Goal: Task Accomplishment & Management: Complete application form

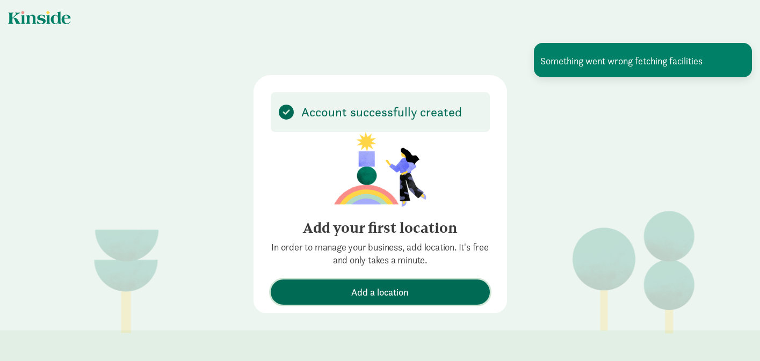
click at [396, 291] on span "Add a location" at bounding box center [379, 292] width 57 height 14
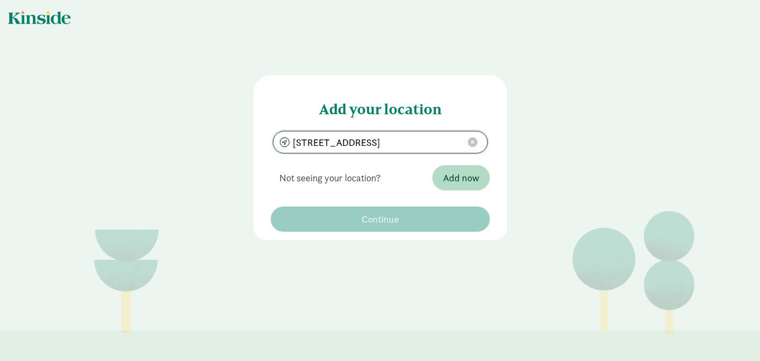
click at [370, 132] on input "[STREET_ADDRESS]" at bounding box center [380, 142] width 214 height 21
click at [369, 134] on input "[STREET_ADDRESS]" at bounding box center [380, 142] width 214 height 21
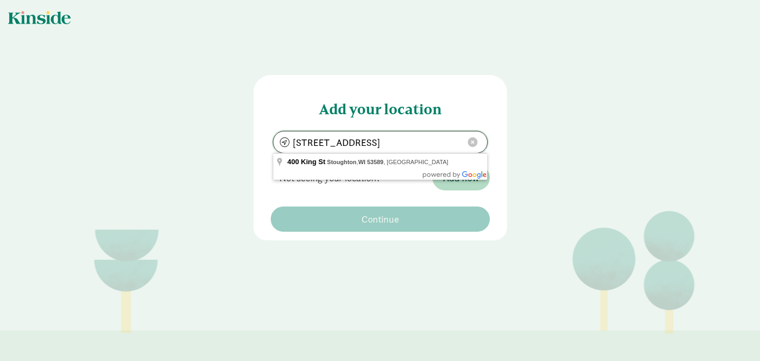
click at [369, 134] on input "[STREET_ADDRESS]" at bounding box center [380, 142] width 214 height 21
type input "[STREET_ADDRESS]"
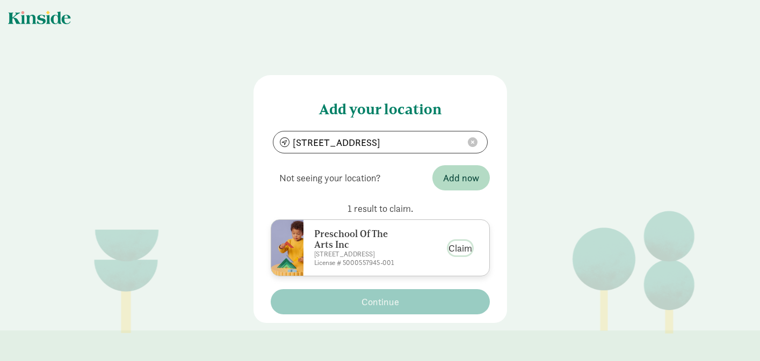
click at [457, 242] on button "Claim" at bounding box center [460, 248] width 24 height 14
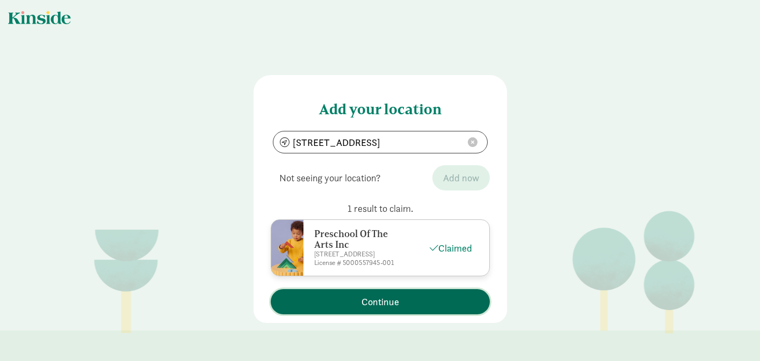
click at [428, 300] on span "Continue" at bounding box center [380, 302] width 208 height 14
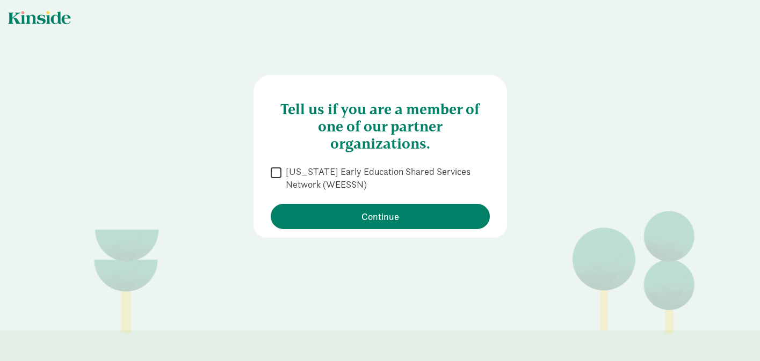
click at [273, 172] on input "[US_STATE] Early Education Shared Services Network (WEESSN)" at bounding box center [276, 172] width 11 height 14
checkbox input "true"
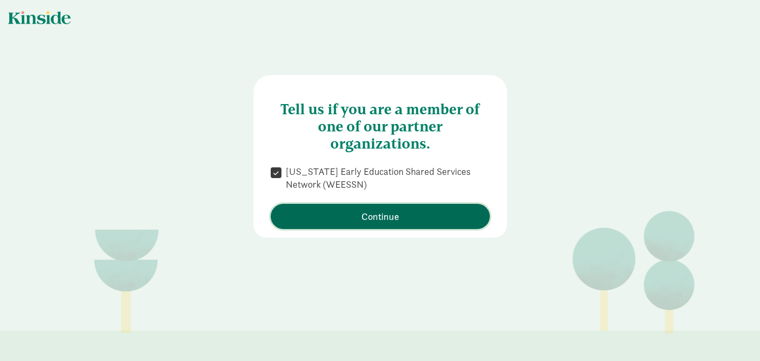
click at [346, 217] on span "Continue" at bounding box center [380, 216] width 208 height 14
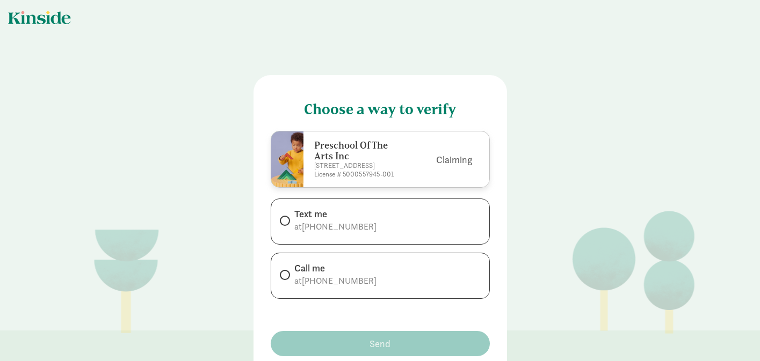
click at [323, 282] on span "+16082331707" at bounding box center [339, 280] width 75 height 11
click at [287, 279] on input "Call me at +16082331707" at bounding box center [283, 275] width 7 height 7
radio input "true"
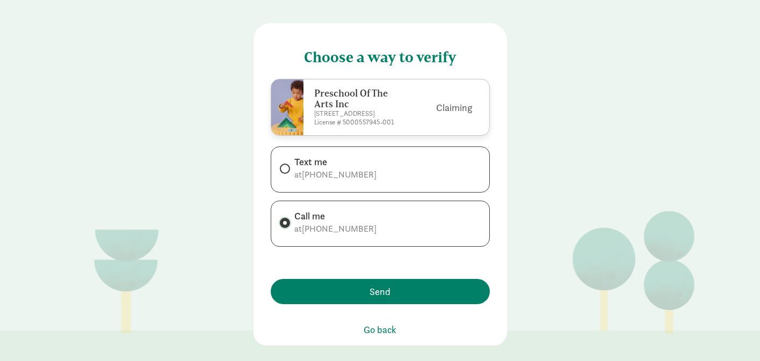
scroll to position [58, 0]
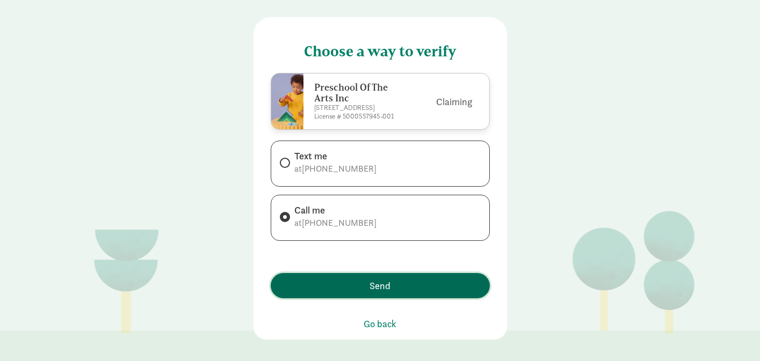
click at [348, 283] on span "Send" at bounding box center [380, 286] width 208 height 14
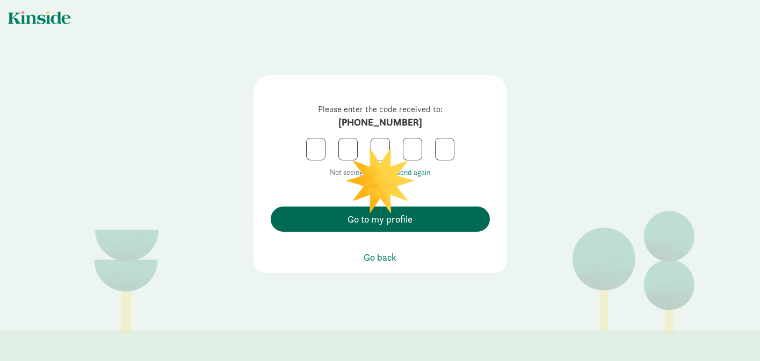
scroll to position [0, 0]
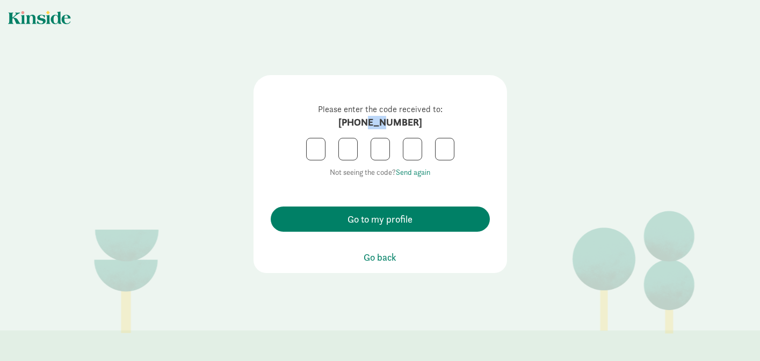
drag, startPoint x: 375, startPoint y: 123, endPoint x: 390, endPoint y: 122, distance: 14.5
click at [390, 122] on strong "+16082331707" at bounding box center [380, 122] width 84 height 12
click at [379, 258] on span "Go back" at bounding box center [379, 257] width 33 height 14
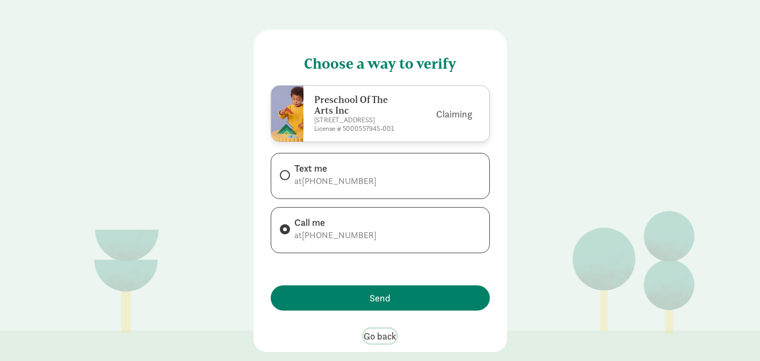
scroll to position [58, 0]
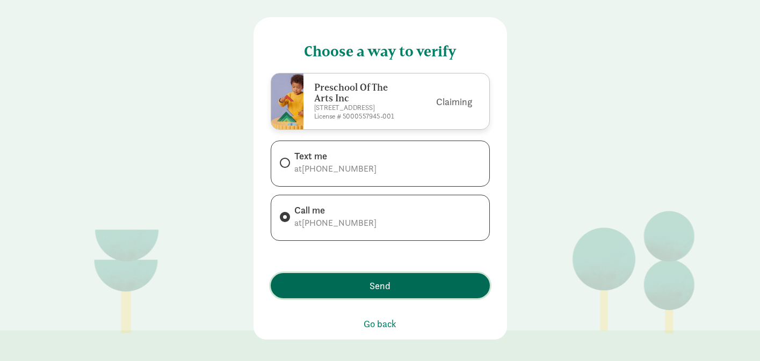
click at [375, 287] on span "Send" at bounding box center [379, 286] width 21 height 14
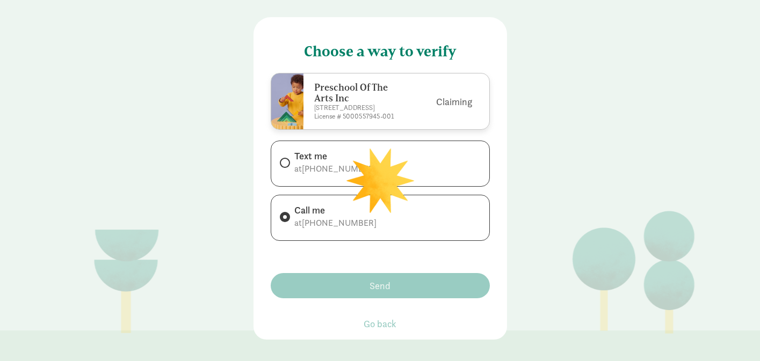
scroll to position [0, 0]
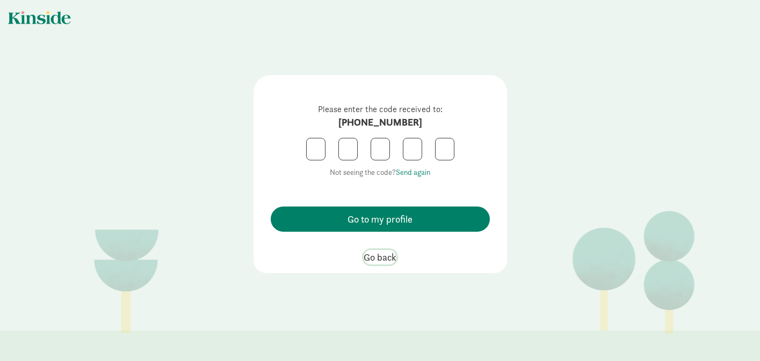
click at [375, 258] on span "Go back" at bounding box center [379, 257] width 33 height 14
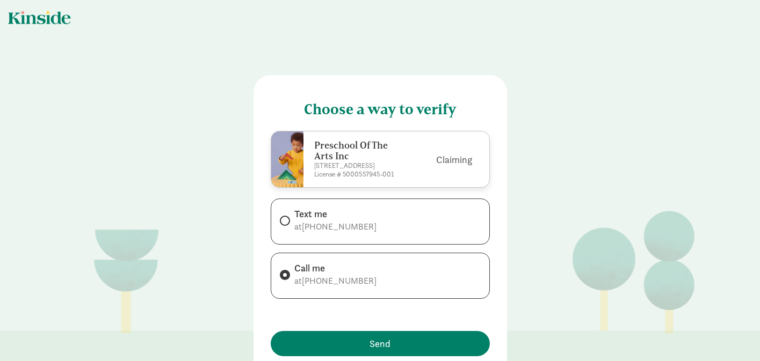
scroll to position [58, 0]
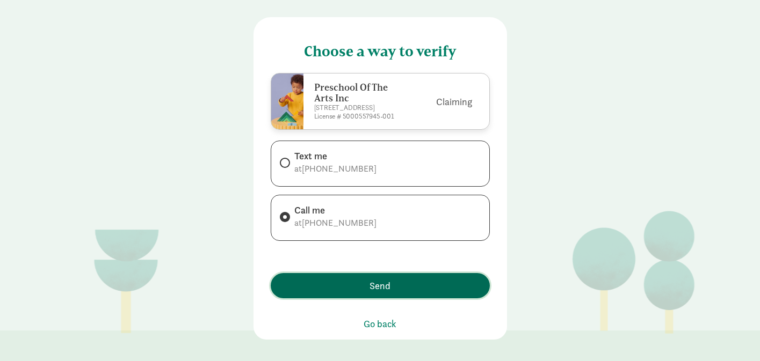
click at [370, 290] on span "Send" at bounding box center [379, 286] width 21 height 14
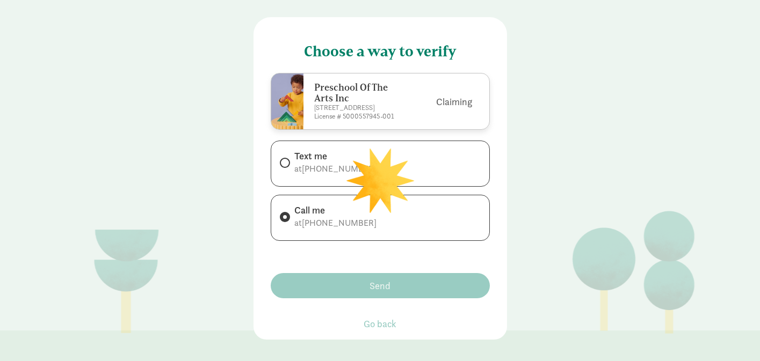
scroll to position [0, 0]
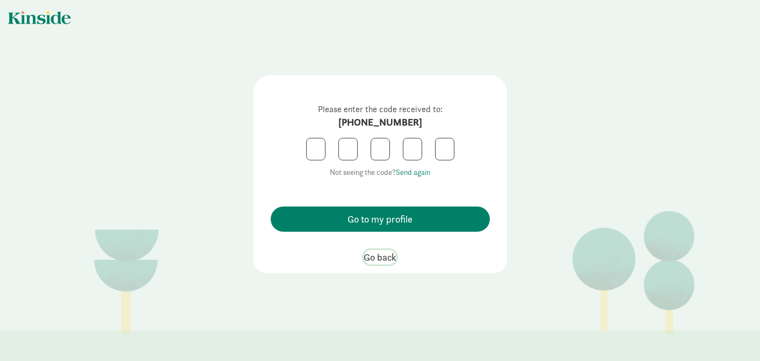
click at [376, 261] on span "Go back" at bounding box center [379, 257] width 33 height 14
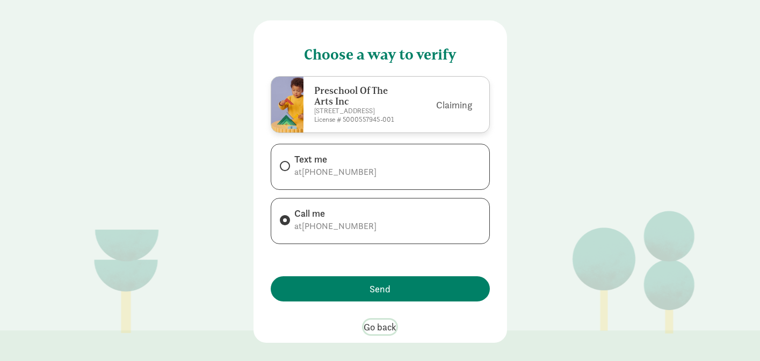
scroll to position [58, 0]
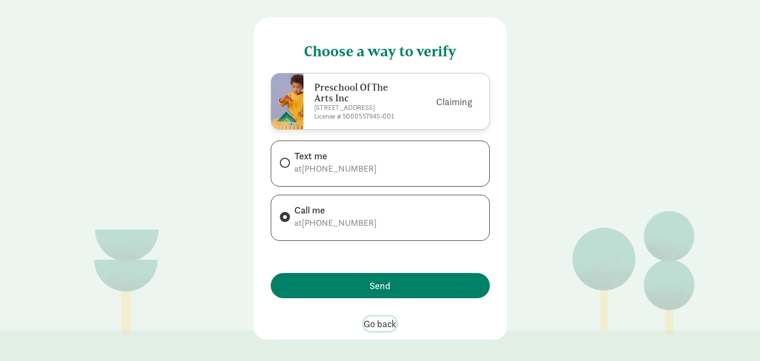
click at [377, 322] on span "Go back" at bounding box center [379, 324] width 33 height 14
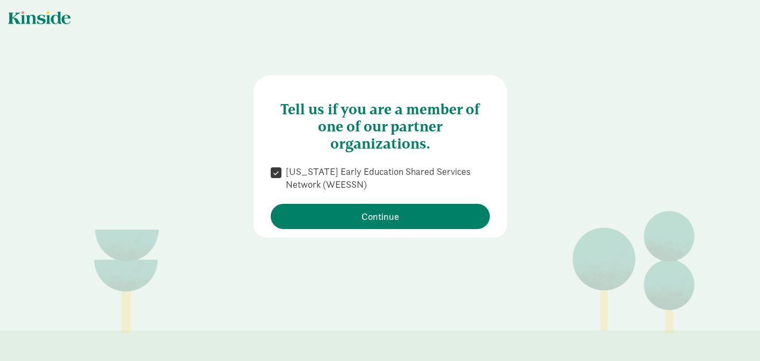
click at [55, 20] on div at bounding box center [39, 17] width 63 height 13
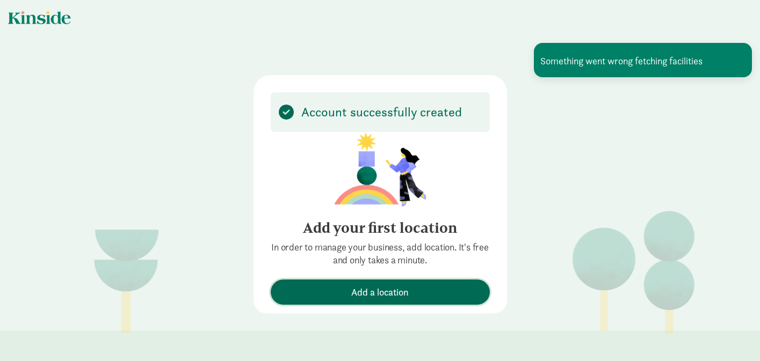
click at [398, 287] on span "Add a location" at bounding box center [379, 292] width 57 height 14
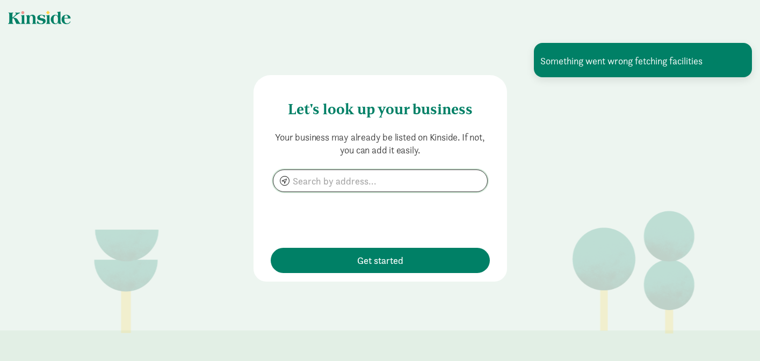
click at [388, 183] on input at bounding box center [380, 180] width 214 height 21
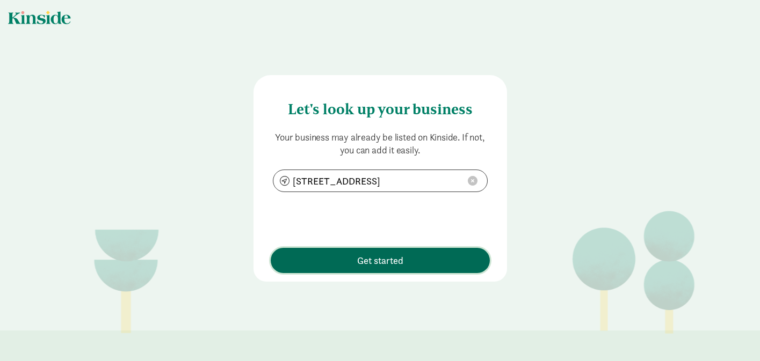
click at [380, 257] on span "Get started" at bounding box center [380, 260] width 46 height 14
type input "[STREET_ADDRESS]"
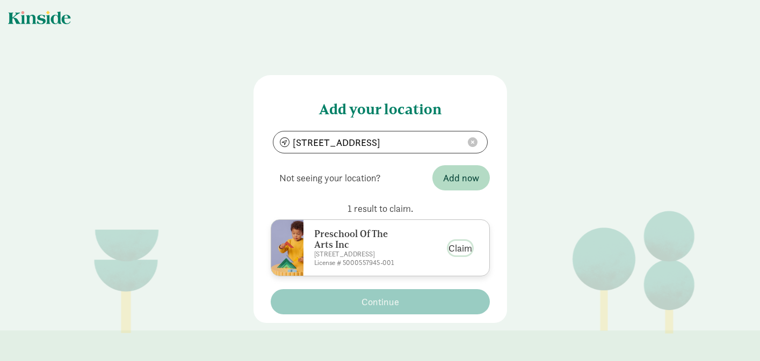
click at [458, 247] on button "Claim" at bounding box center [460, 248] width 24 height 14
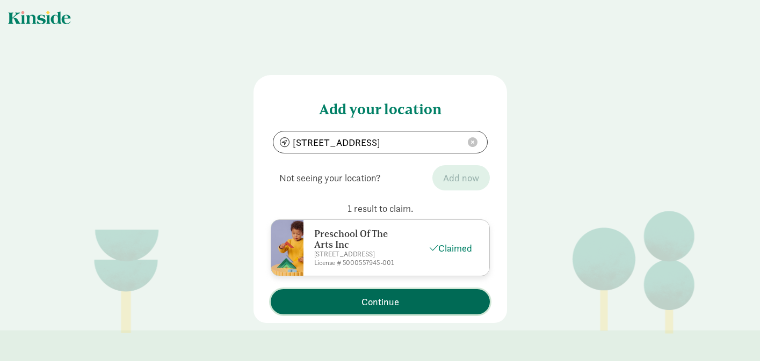
click at [421, 298] on span "Continue" at bounding box center [380, 302] width 208 height 14
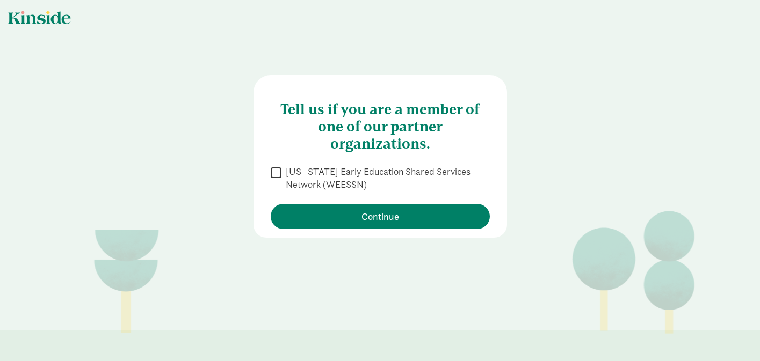
click at [284, 170] on label "[US_STATE] Early Education Shared Services Network (WEESSN)" at bounding box center [385, 178] width 208 height 26
click at [281, 170] on input "[US_STATE] Early Education Shared Services Network (WEESSN)" at bounding box center [276, 172] width 11 height 14
checkbox input "true"
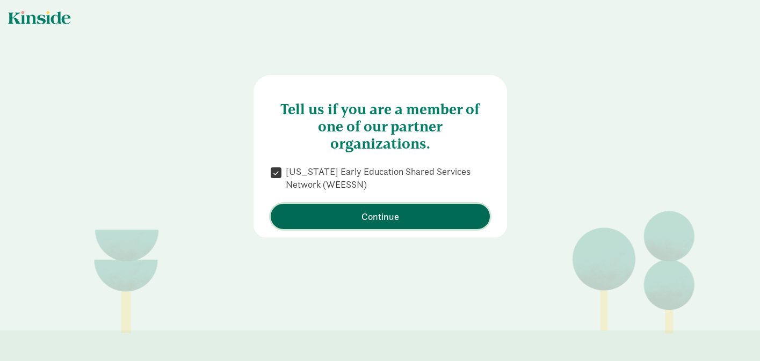
click at [323, 211] on span "Continue" at bounding box center [380, 216] width 208 height 14
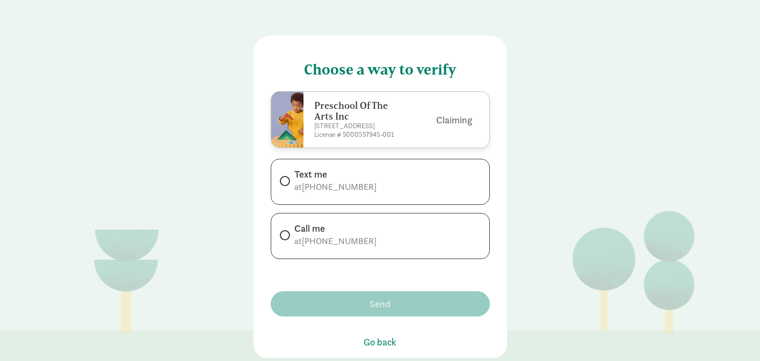
scroll to position [58, 0]
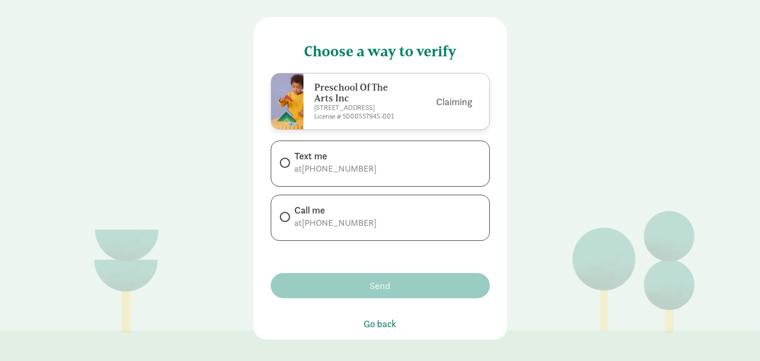
click at [320, 224] on span "[PHONE_NUMBER]" at bounding box center [339, 222] width 75 height 11
click at [287, 221] on input "Call me at [PHONE_NUMBER]" at bounding box center [283, 217] width 7 height 7
radio input "true"
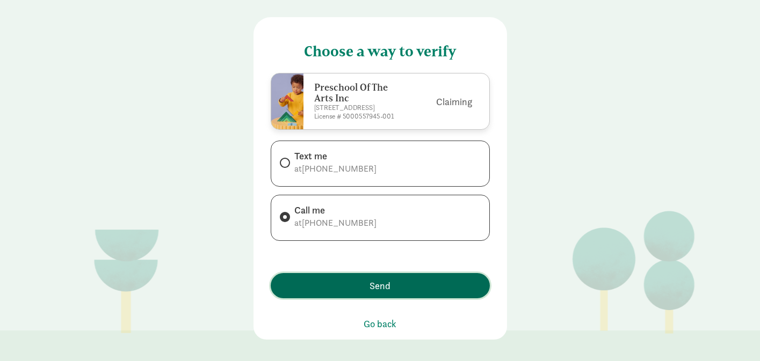
click at [332, 294] on button "Send" at bounding box center [380, 285] width 219 height 25
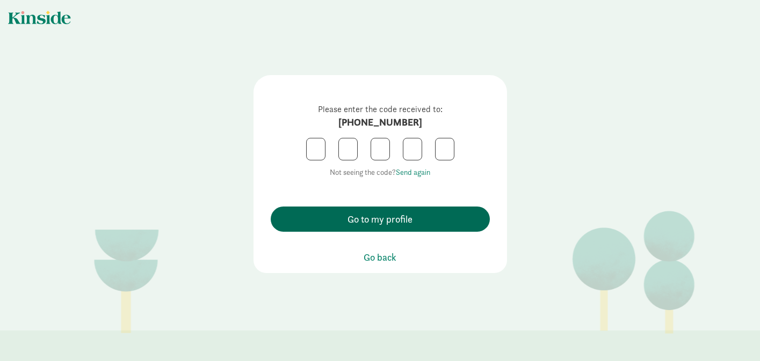
scroll to position [0, 0]
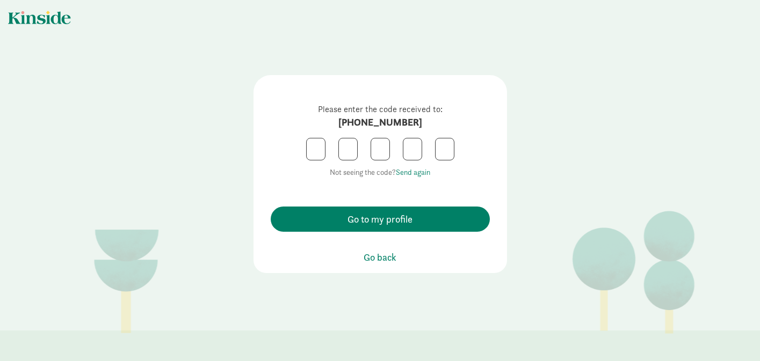
click at [43, 23] on div at bounding box center [39, 17] width 63 height 13
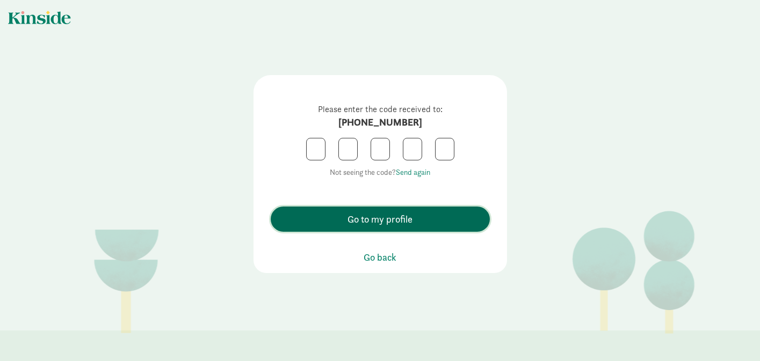
click at [393, 220] on span "Go to my profile" at bounding box center [379, 219] width 65 height 14
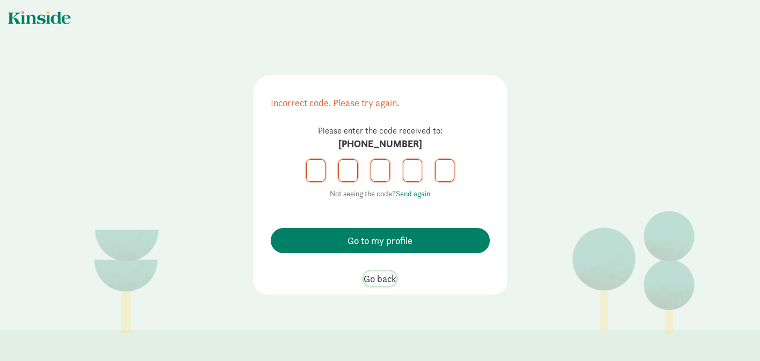
click at [370, 283] on span "Go back" at bounding box center [379, 279] width 33 height 14
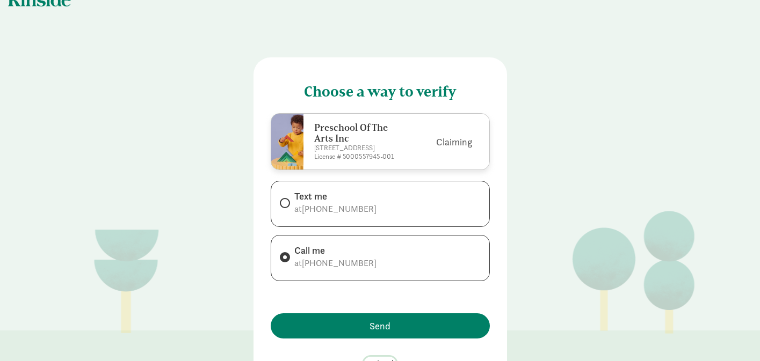
scroll to position [58, 0]
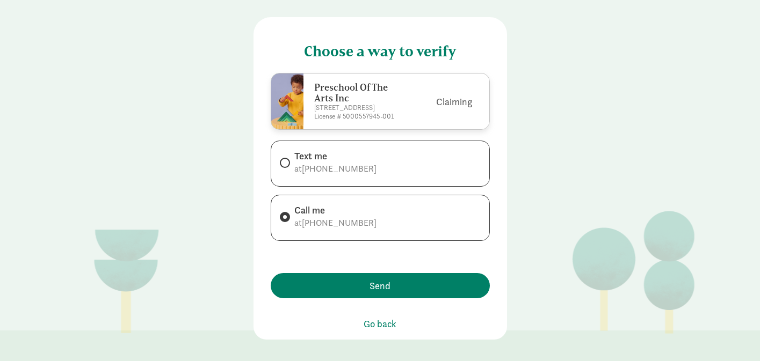
click at [372, 158] on div "Text me at +16082331707" at bounding box center [380, 164] width 219 height 46
click at [282, 163] on input "Text me at +16082331707" at bounding box center [283, 162] width 7 height 7
radio input "true"
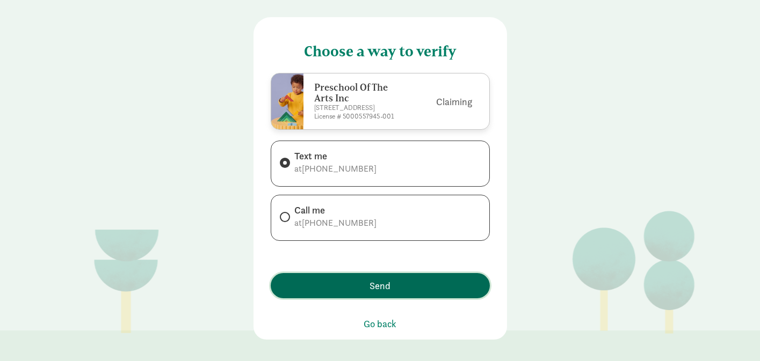
click at [385, 291] on span "Send" at bounding box center [379, 286] width 21 height 14
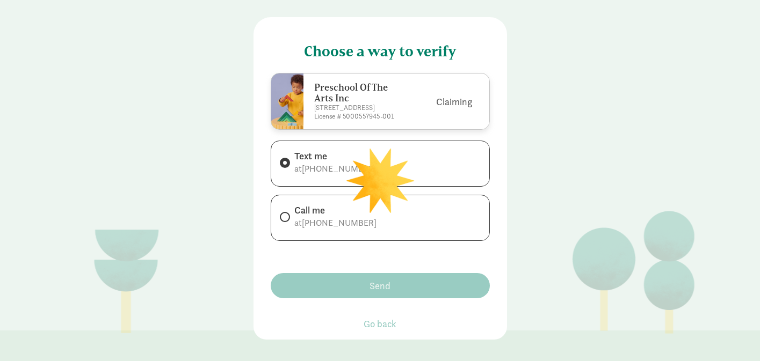
scroll to position [0, 0]
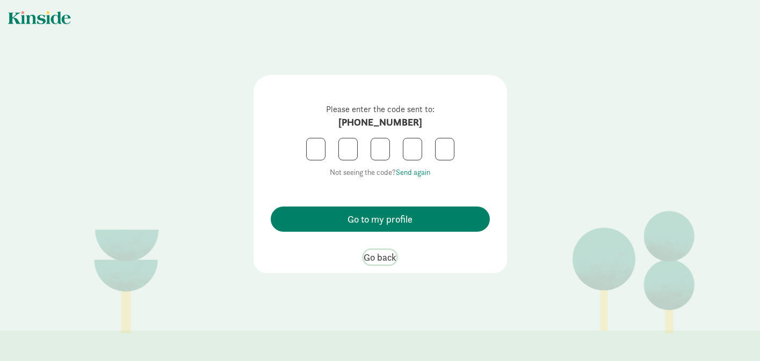
click at [385, 253] on span "Go back" at bounding box center [379, 257] width 33 height 14
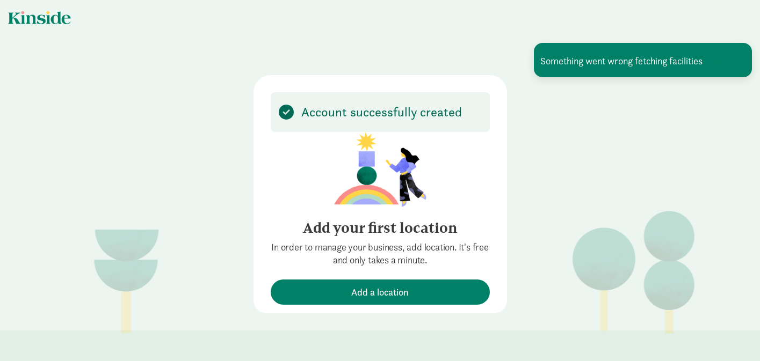
click at [496, 131] on div "Account successfully created Add your first location In order to manage your bu…" at bounding box center [379, 194] width 253 height 238
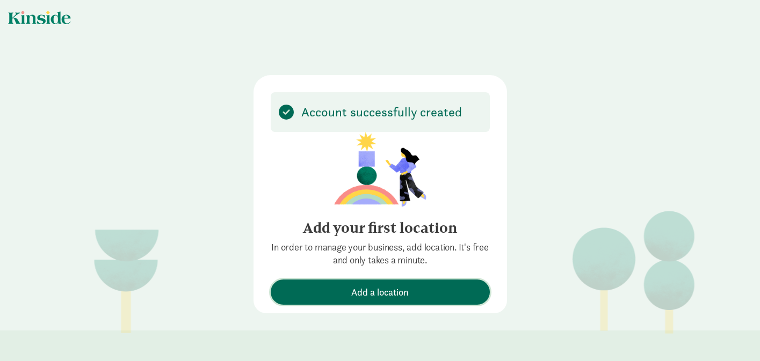
click at [407, 293] on span "Add a location" at bounding box center [379, 292] width 57 height 14
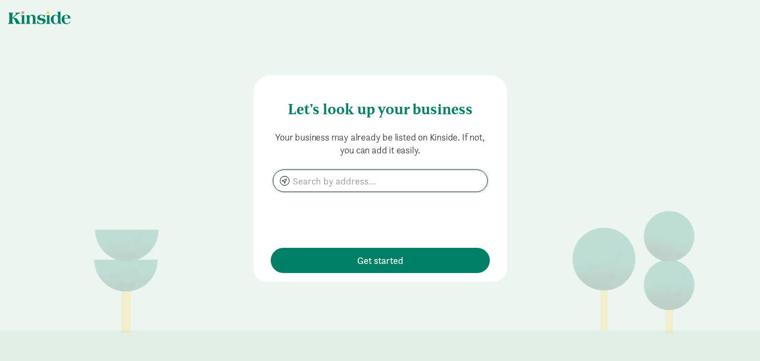
click at [362, 191] on input at bounding box center [380, 180] width 214 height 21
type input "11"
click at [55, 26] on div "Let's look up your business Your business may already be listed on Kinside. If …" at bounding box center [380, 151] width 760 height 303
click at [46, 20] on div at bounding box center [39, 17] width 63 height 13
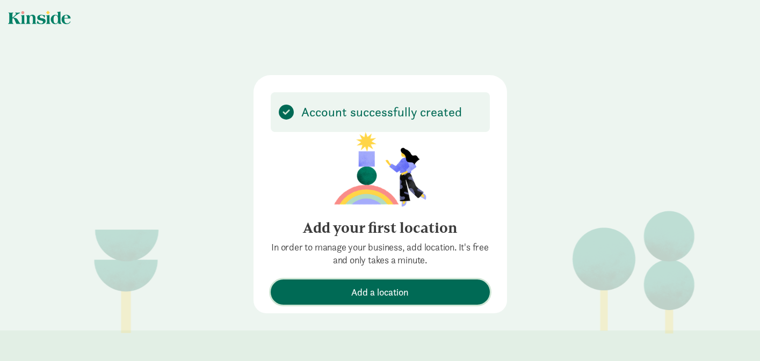
click at [365, 294] on span "Add a location" at bounding box center [379, 292] width 57 height 14
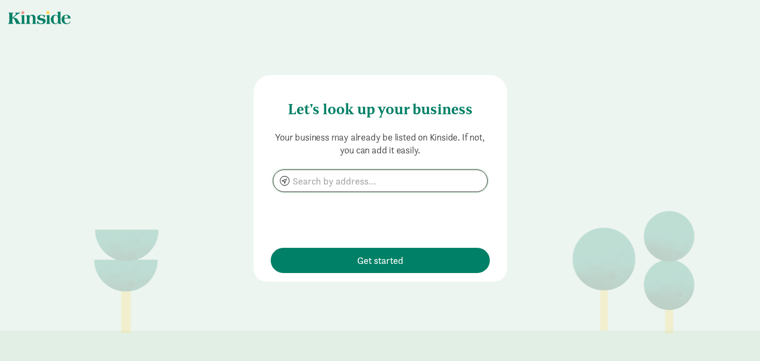
click at [377, 178] on input at bounding box center [380, 180] width 214 height 21
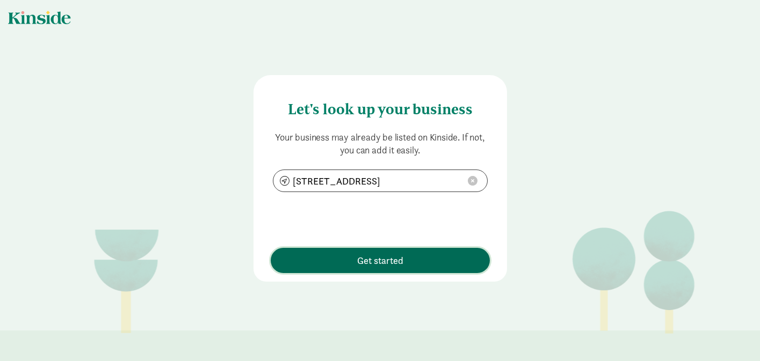
click at [382, 256] on span "Get started" at bounding box center [380, 260] width 46 height 14
type input "[STREET_ADDRESS]"
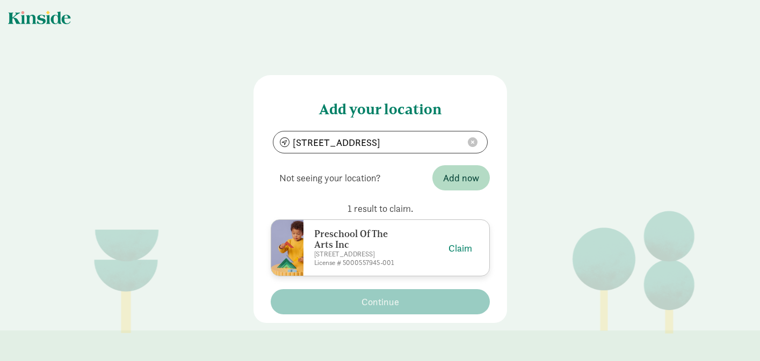
click at [382, 244] on h6 "Preschool Of The Arts Inc" at bounding box center [360, 239] width 92 height 21
click at [435, 251] on div "Claim" at bounding box center [443, 248] width 57 height 14
click at [459, 244] on button "Claim" at bounding box center [460, 248] width 24 height 14
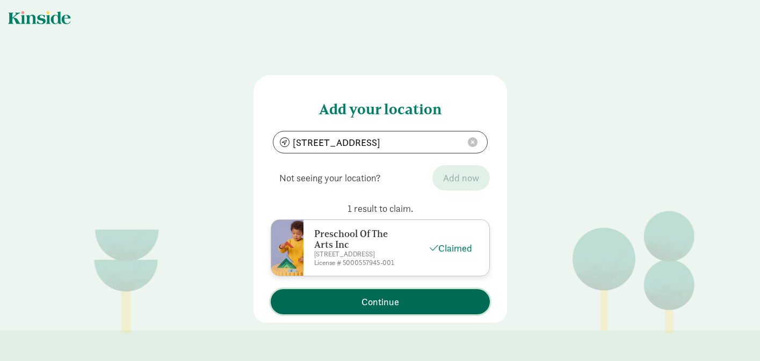
click at [425, 293] on button "Continue" at bounding box center [380, 301] width 219 height 25
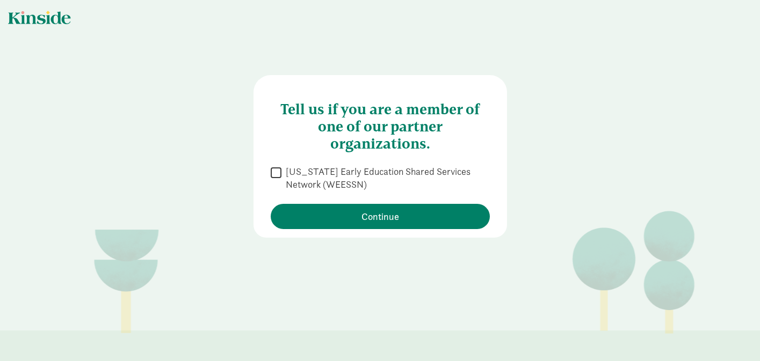
click at [272, 171] on input "[US_STATE] Early Education Shared Services Network (WEESSN)" at bounding box center [276, 172] width 11 height 14
checkbox input "true"
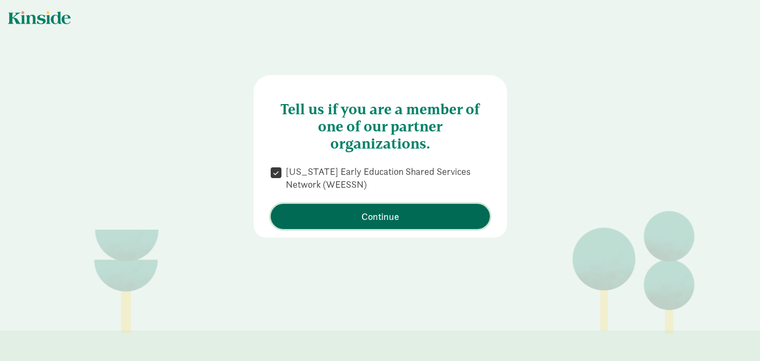
click at [354, 221] on span "Continue" at bounding box center [380, 216] width 208 height 14
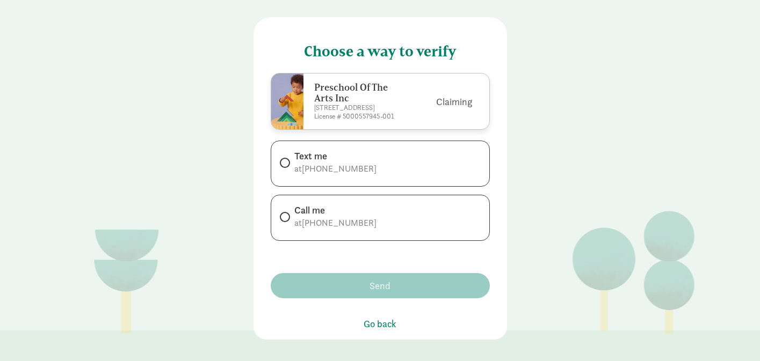
scroll to position [49, 0]
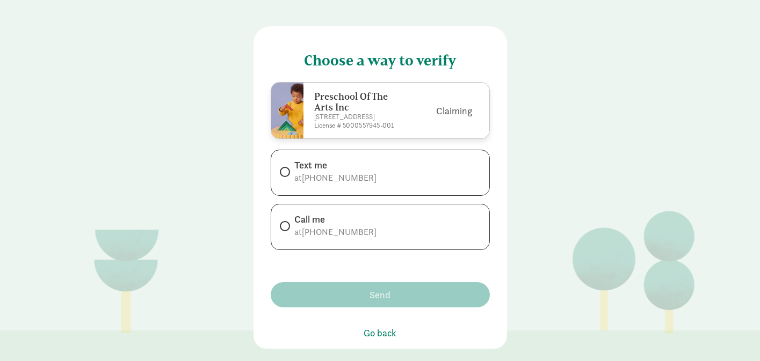
click at [172, 148] on div "Choose a way to verify Preschool Of The Arts Inc [STREET_ADDRESS] License # 500…" at bounding box center [380, 160] width 760 height 419
click at [318, 238] on span "[PHONE_NUMBER]" at bounding box center [339, 232] width 75 height 11
click at [287, 230] on input "Call me at [PHONE_NUMBER]" at bounding box center [283, 226] width 7 height 7
radio input "true"
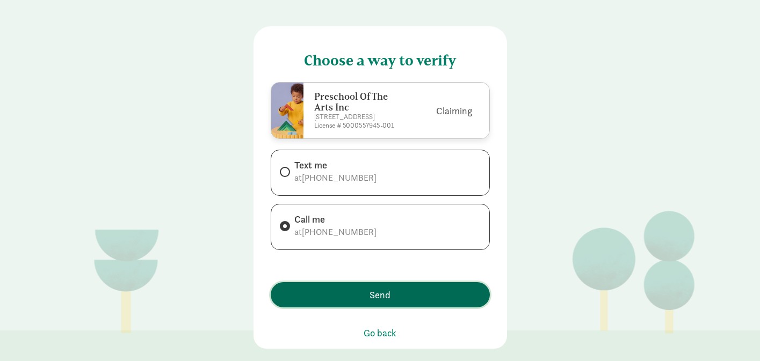
click at [365, 300] on span "Send" at bounding box center [380, 295] width 208 height 14
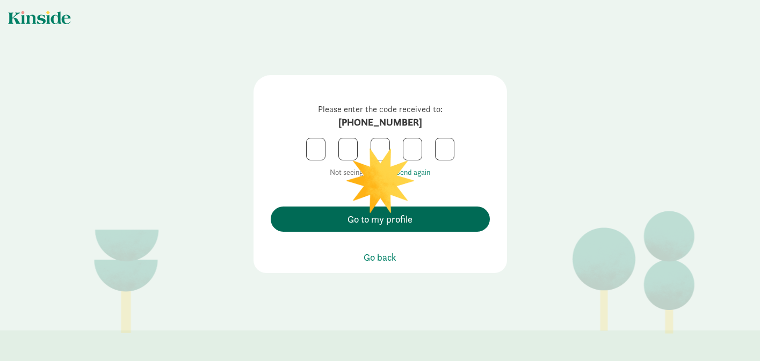
scroll to position [0, 0]
